Goal: Check status: Check status

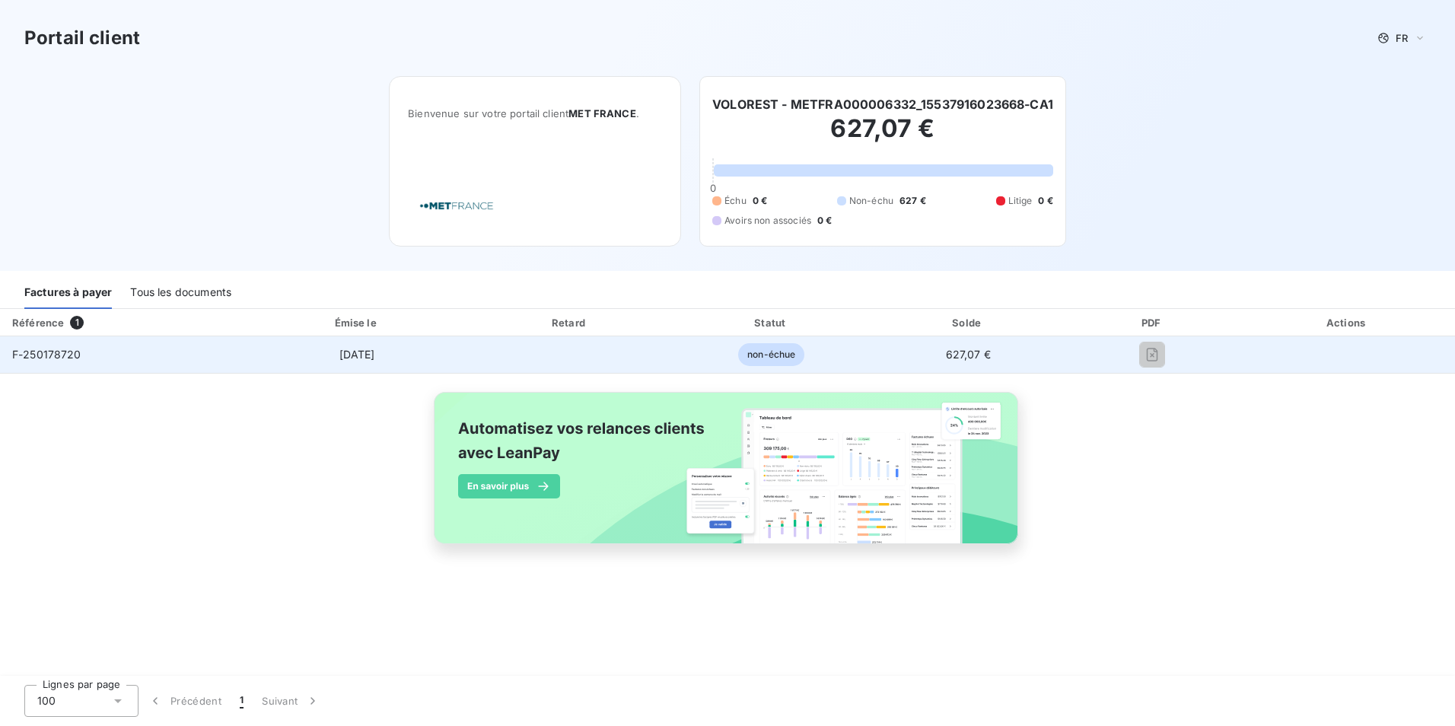
click at [772, 352] on span "non-échue" at bounding box center [771, 354] width 66 height 23
click at [358, 359] on span "[DATE]" at bounding box center [357, 354] width 36 height 13
click at [55, 354] on span "F-250178720" at bounding box center [46, 354] width 69 height 13
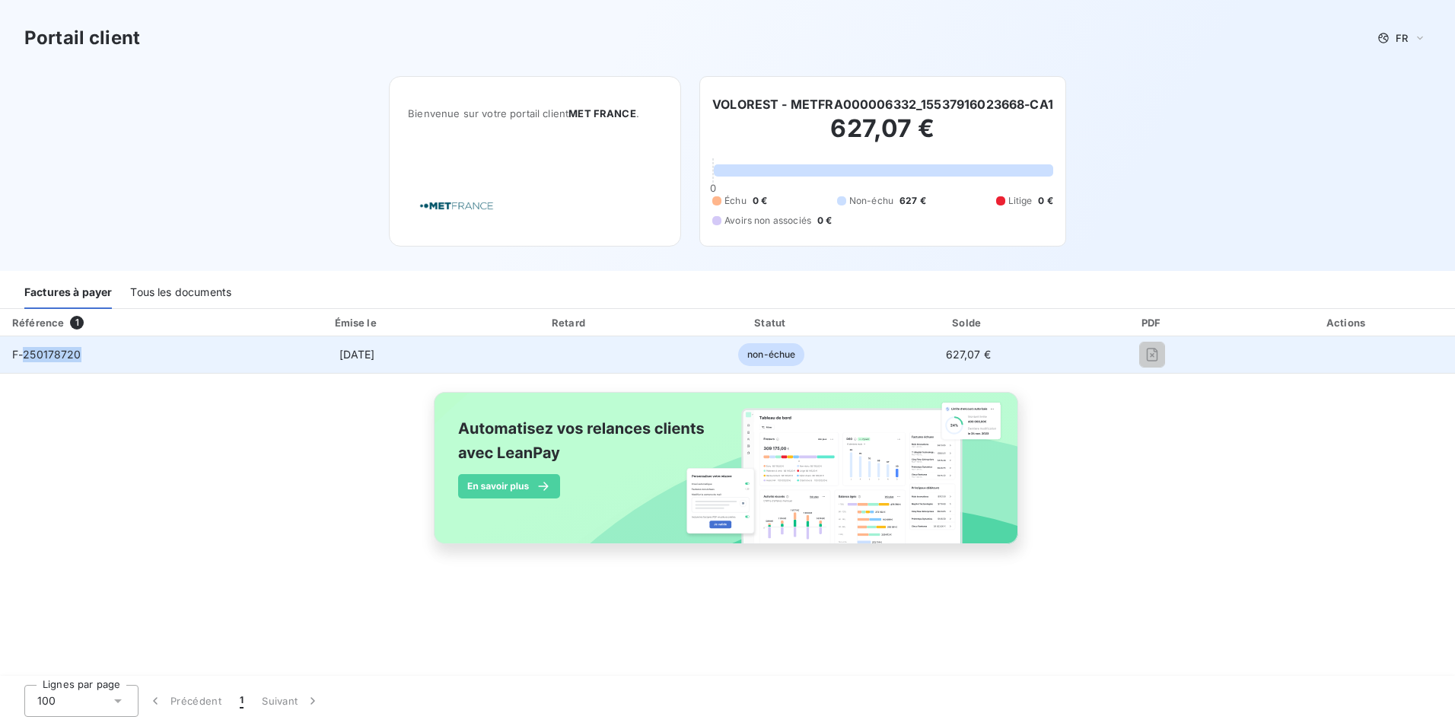
click at [55, 354] on span "F-250178720" at bounding box center [46, 354] width 69 height 13
drag, startPoint x: 55, startPoint y: 354, endPoint x: 129, endPoint y: 351, distance: 73.9
click at [129, 351] on td "F-250178720" at bounding box center [123, 354] width 246 height 37
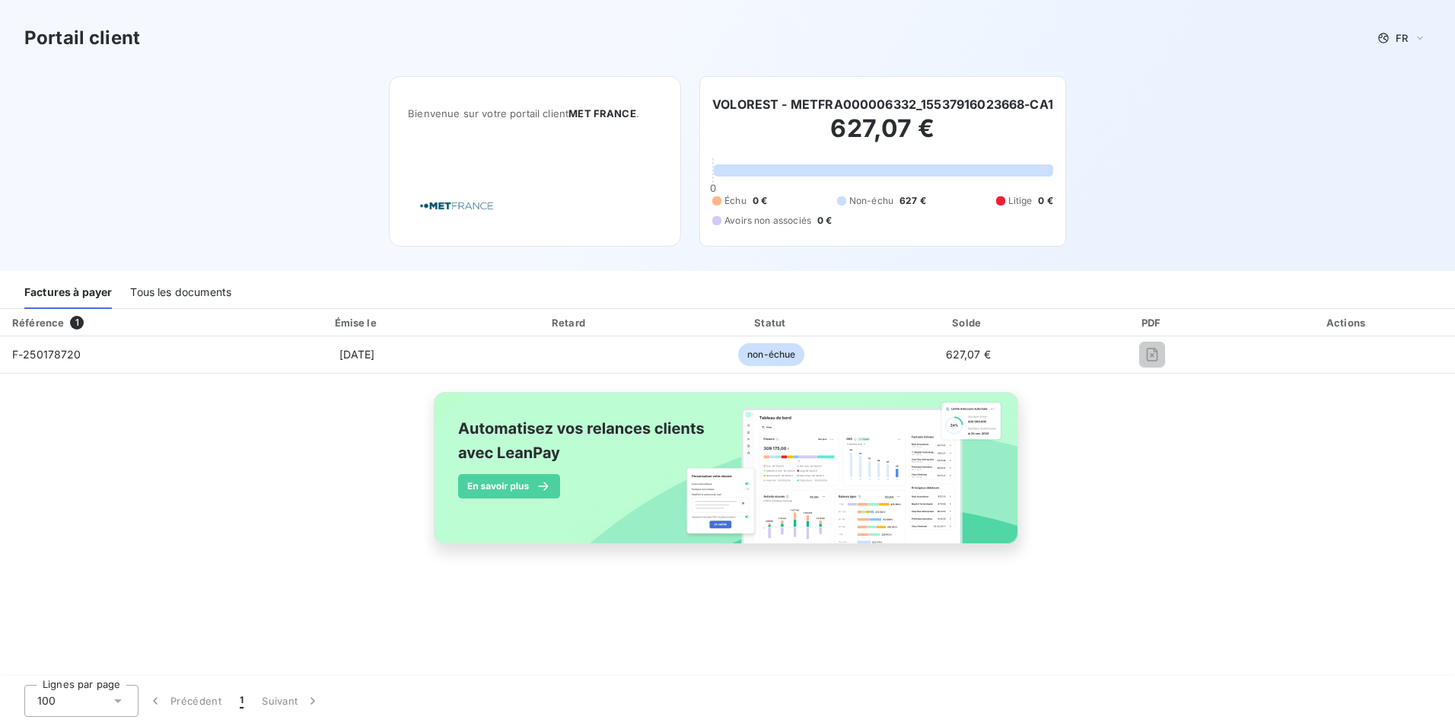
click at [78, 291] on div "Factures à payer" at bounding box center [68, 293] width 88 height 32
